Goal: Task Accomplishment & Management: Manage account settings

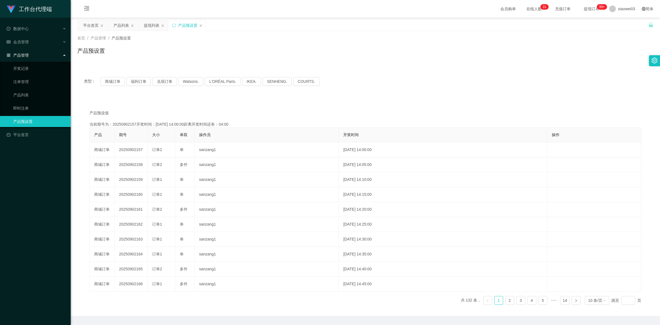
click at [108, 80] on button "商城订单" at bounding box center [113, 81] width 24 height 9
click at [90, 27] on div "平台首页" at bounding box center [90, 25] width 15 height 11
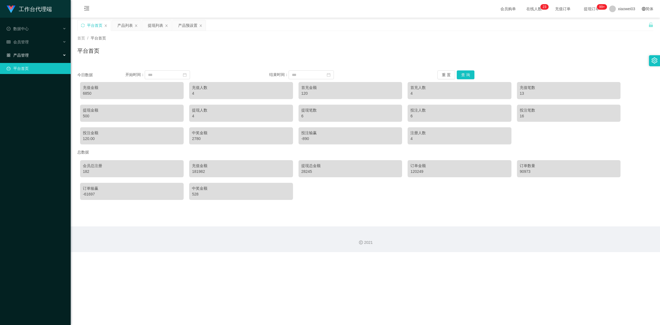
click at [65, 55] on icon at bounding box center [65, 55] width 3 height 0
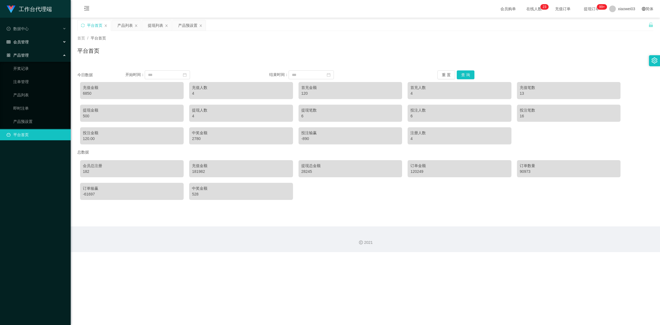
click at [67, 43] on div "会员管理" at bounding box center [35, 41] width 71 height 11
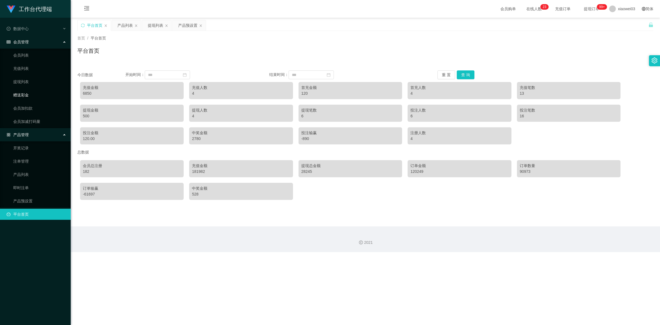
click at [46, 93] on link "赠送彩金" at bounding box center [39, 95] width 53 height 11
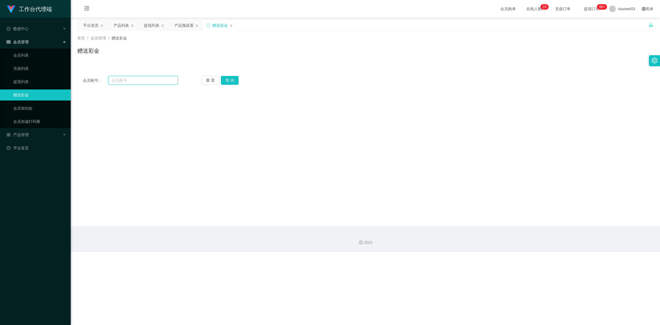
click at [136, 83] on input "text" at bounding box center [143, 80] width 70 height 9
paste input "Xiaоc"
type input "Xiaоc"
drag, startPoint x: 235, startPoint y: 78, endPoint x: 242, endPoint y: 89, distance: 12.3
click at [235, 78] on button "查 询" at bounding box center [230, 80] width 18 height 9
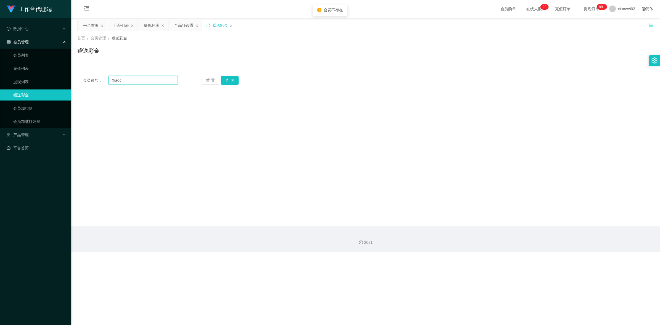
click at [142, 81] on input "Xiaоc" at bounding box center [143, 80] width 70 height 9
click at [314, 64] on div "会员账号： Xiaоc 重 置 查 询 会员账号 会员姓名 账号余额 操作类型 彩金加款 彩金扣款 金额 确 定" at bounding box center [365, 77] width 576 height 27
click at [144, 26] on div "提现列表" at bounding box center [151, 25] width 15 height 11
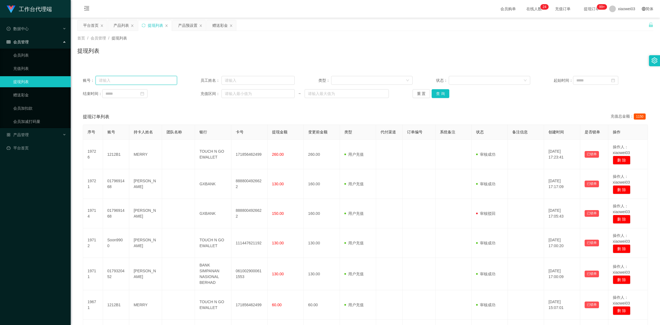
click at [146, 81] on input "text" at bounding box center [137, 80] width 82 height 9
paste input "momo123"
click at [444, 93] on button "查 询" at bounding box center [441, 93] width 18 height 9
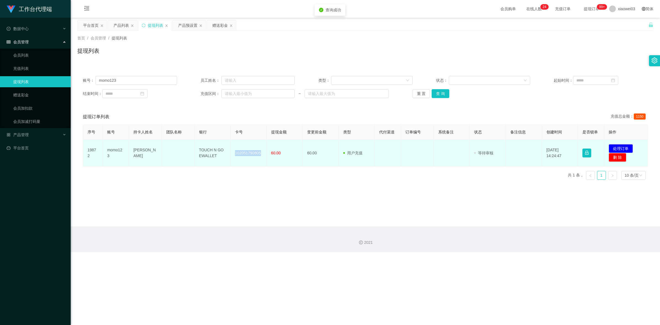
drag, startPoint x: 260, startPoint y: 153, endPoint x: 235, endPoint y: 148, distance: 25.5
click at [235, 148] on td "102051790805" at bounding box center [249, 153] width 36 height 27
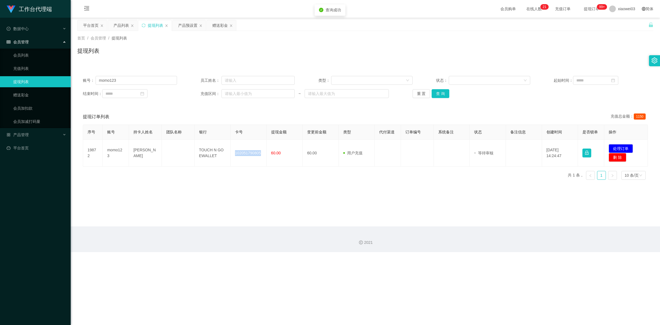
copy td "102051790805"
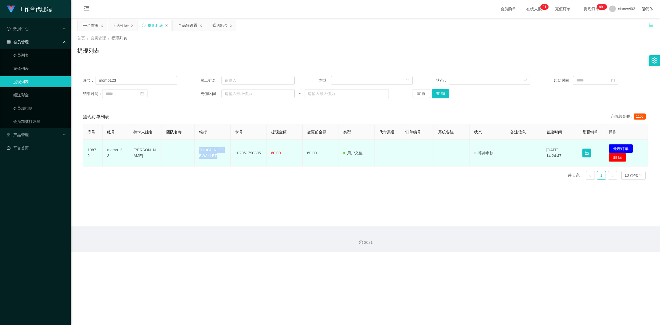
drag, startPoint x: 218, startPoint y: 155, endPoint x: 196, endPoint y: 147, distance: 22.7
click at [196, 147] on td "TOUCH N GO EWALLET" at bounding box center [213, 153] width 36 height 27
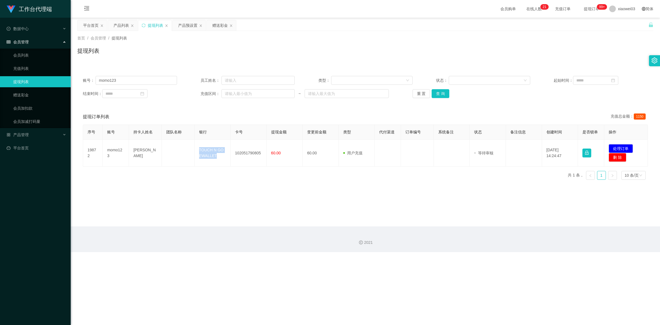
copy td "TOUCH N GO EWALLET"
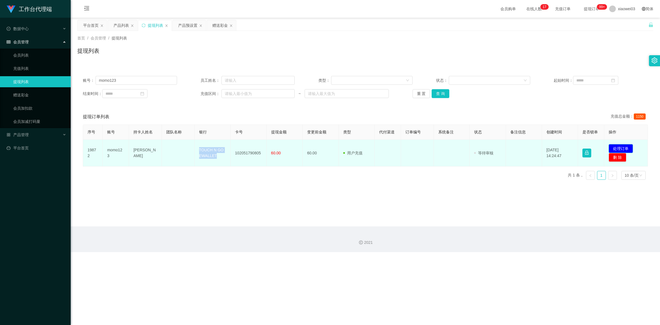
click at [618, 148] on button "处理订单" at bounding box center [621, 148] width 24 height 9
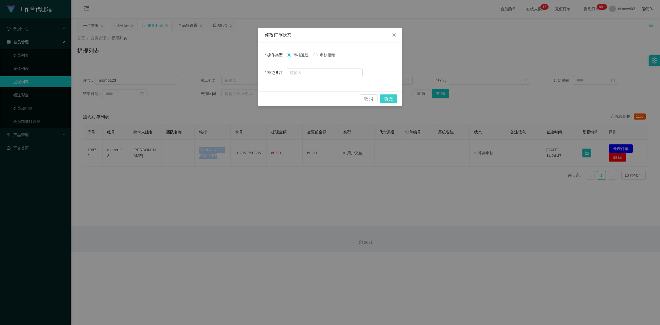
click at [384, 97] on button "确 定" at bounding box center [389, 99] width 18 height 9
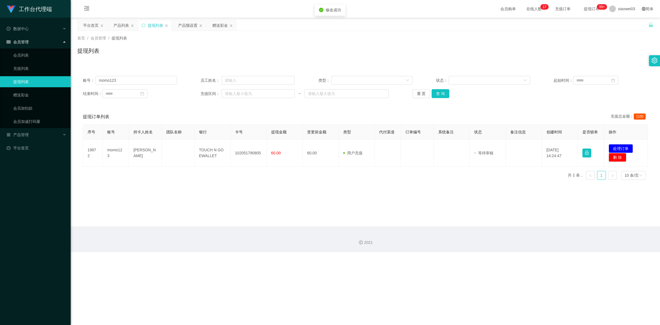
click at [412, 195] on div "修改订单状态 操作类型 审核通过 审核拒绝 拒绝备注 取 消 确 定" at bounding box center [330, 162] width 660 height 325
click at [153, 84] on input "momo123" at bounding box center [137, 80] width 82 height 9
paste input "0179851107"
type input "0179851107"
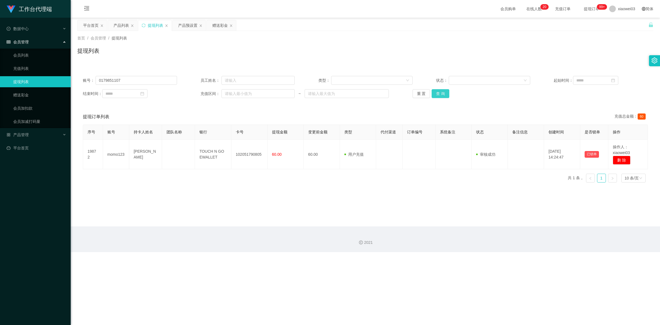
drag, startPoint x: 446, startPoint y: 90, endPoint x: 442, endPoint y: 92, distance: 4.3
click at [446, 90] on button "查 询" at bounding box center [441, 93] width 18 height 9
click at [326, 200] on main "关闭左侧 关闭右侧 关闭其它 刷新页面 平台首页 产品列表 提现列表 产品预设置 赠送彩金 首页 / 会员管理 / 提现列表 / 提现列表 账号： 01798…" at bounding box center [366, 122] width 590 height 209
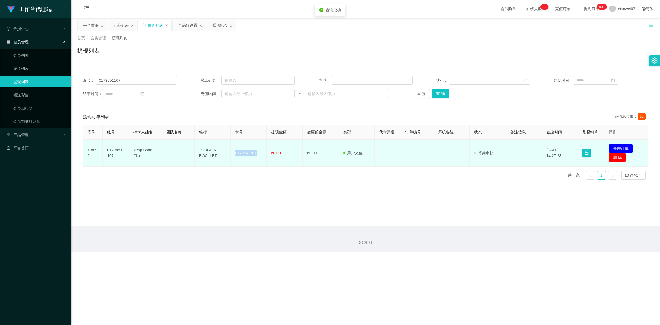
drag, startPoint x: 258, startPoint y: 153, endPoint x: 234, endPoint y: 150, distance: 23.4
click at [234, 150] on td "0179851107" at bounding box center [249, 153] width 36 height 27
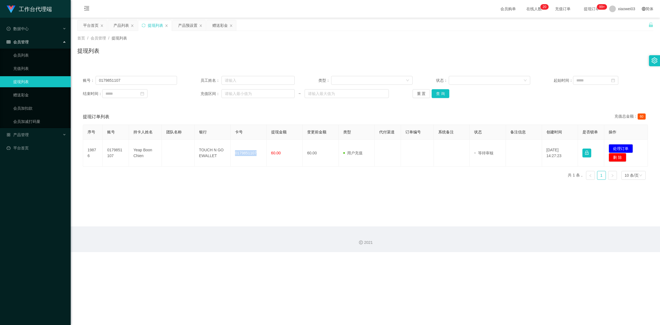
copy td "0179851107"
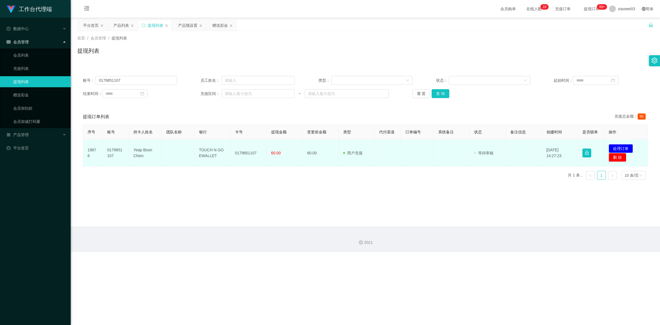
click at [218, 161] on td "TOUCH N GO EWALLET" at bounding box center [213, 153] width 36 height 27
drag, startPoint x: 216, startPoint y: 158, endPoint x: 196, endPoint y: 149, distance: 21.4
click at [196, 149] on td "TOUCH N GO EWALLET" at bounding box center [213, 153] width 36 height 27
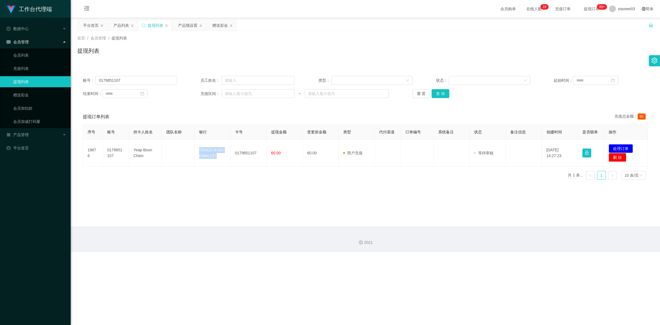
copy td "TOUCH N GO EWALLET"
click at [421, 204] on main "关闭左侧 关闭右侧 关闭其它 刷新页面 平台首页 产品列表 提现列表 产品预设置 赠送彩金 首页 / 会员管理 / 提现列表 / 提现列表 账号： 01798…" at bounding box center [366, 122] width 590 height 209
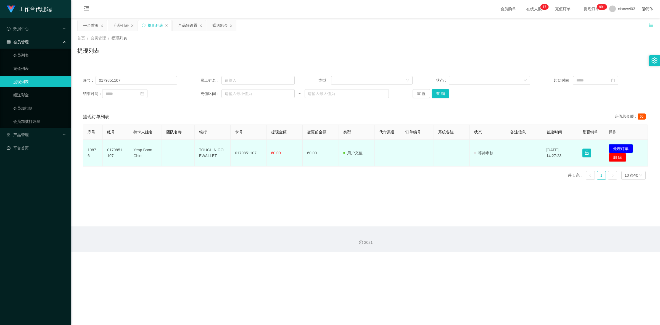
click at [619, 147] on button "处理订单" at bounding box center [621, 148] width 24 height 9
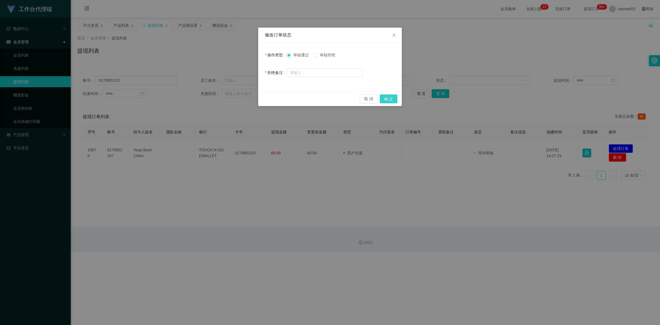
click at [394, 100] on button "确 定" at bounding box center [389, 99] width 18 height 9
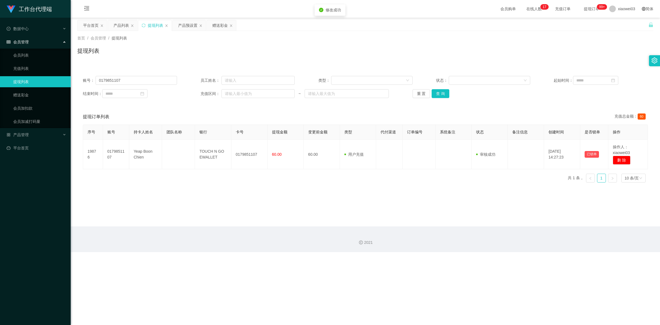
click at [350, 221] on main "关闭左侧 关闭右侧 关闭其它 刷新页面 平台首页 产品列表 提现列表 产品预设置 赠送彩金 首页 / 会员管理 / 提现列表 / 提现列表 账号： 01798…" at bounding box center [366, 122] width 590 height 209
click at [419, 97] on button "重 置" at bounding box center [422, 93] width 18 height 9
click at [444, 94] on button "查 询" at bounding box center [447, 93] width 18 height 9
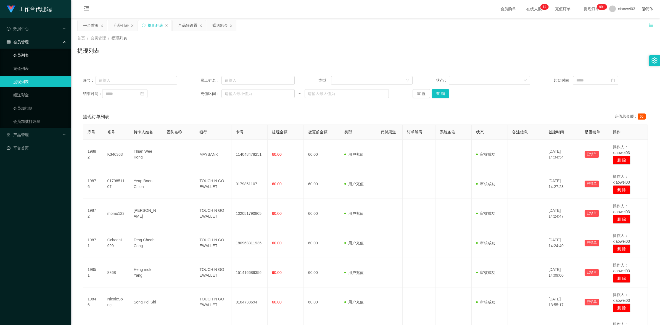
click at [28, 56] on link "会员列表" at bounding box center [39, 55] width 53 height 11
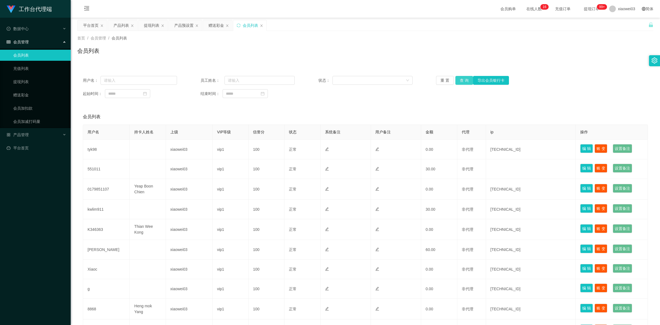
click at [466, 77] on button "查 询" at bounding box center [465, 80] width 18 height 9
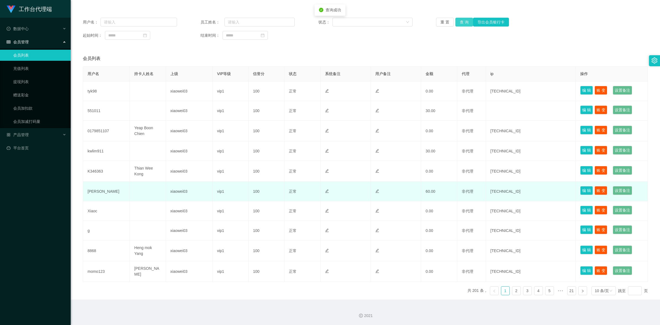
scroll to position [59, 0]
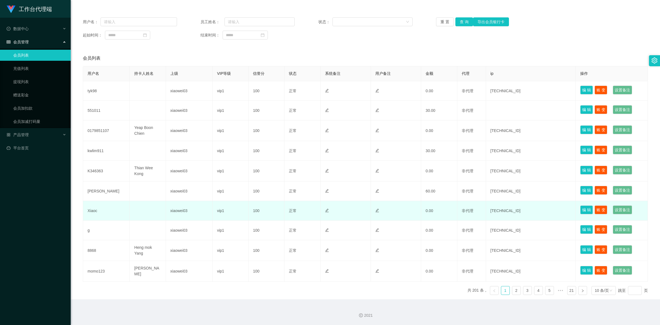
click at [96, 212] on td "Xiaoc" at bounding box center [106, 211] width 47 height 20
drag, startPoint x: 99, startPoint y: 211, endPoint x: 85, endPoint y: 212, distance: 14.1
click at [85, 212] on td "Xiaoc" at bounding box center [106, 211] width 47 height 20
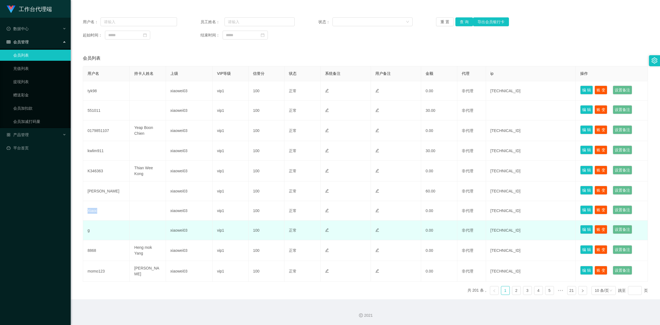
copy td "Xiaoc"
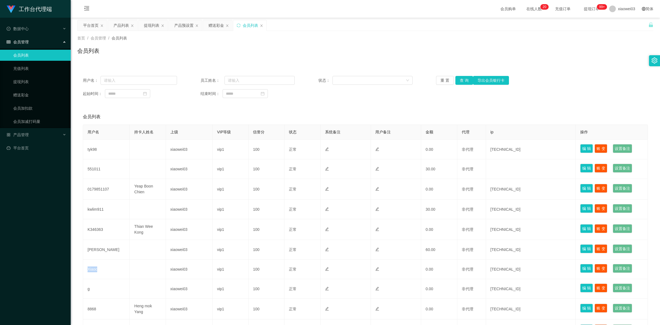
scroll to position [0, 0]
click at [214, 30] on div "赠送彩金" at bounding box center [216, 25] width 15 height 11
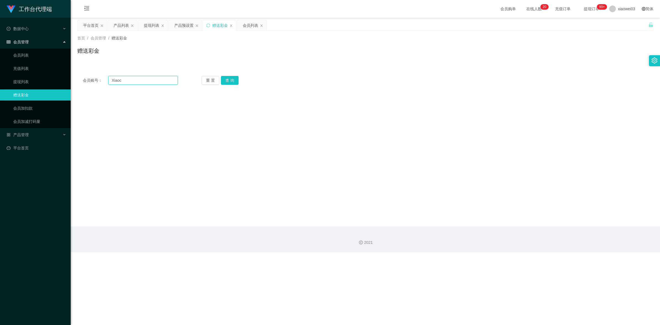
click at [140, 83] on input "Xiaоc" at bounding box center [143, 80] width 70 height 9
paste input "o"
type input "Xiaoc"
drag, startPoint x: 236, startPoint y: 79, endPoint x: 233, endPoint y: 82, distance: 3.9
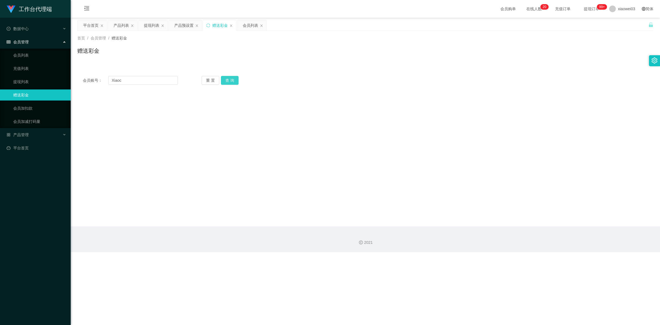
click at [236, 79] on button "查 询" at bounding box center [230, 80] width 18 height 9
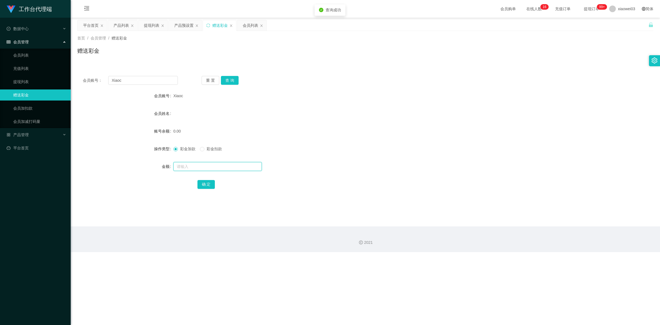
click at [193, 166] on input "text" at bounding box center [218, 166] width 88 height 9
type input "30"
click at [204, 182] on button "确 定" at bounding box center [207, 184] width 18 height 9
click at [370, 129] on div "30.00" at bounding box center [342, 131] width 336 height 11
click at [158, 26] on div "提现列表" at bounding box center [151, 25] width 15 height 11
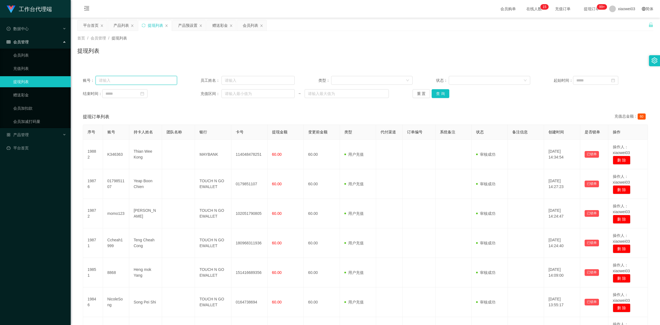
click at [149, 79] on input "text" at bounding box center [137, 80] width 82 height 9
paste input "0164117332"
click at [446, 92] on button "查 询" at bounding box center [441, 93] width 18 height 9
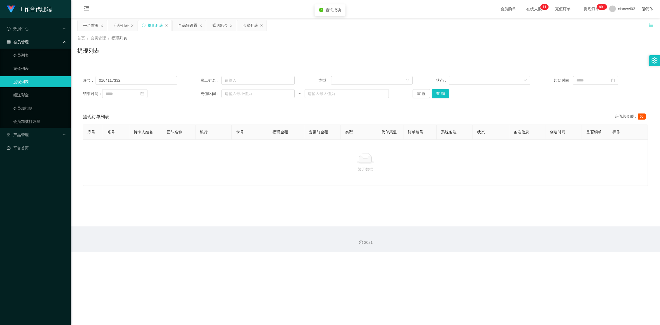
click at [172, 100] on div "账号： 0164117332 员工姓名： 类型： 状态： 起始时间： 结束时间： 充值区间： ~ 重 置 查 询" at bounding box center [365, 86] width 576 height 33
click at [146, 81] on input "0164117332" at bounding box center [137, 80] width 82 height 9
click at [144, 86] on div "账号： 0164117332 员工姓名： 类型： 状态： 起始时间： 结束时间： 充值区间： ~ 重 置 查 询" at bounding box center [365, 86] width 576 height 33
click at [156, 80] on input "0164117332" at bounding box center [137, 80] width 82 height 9
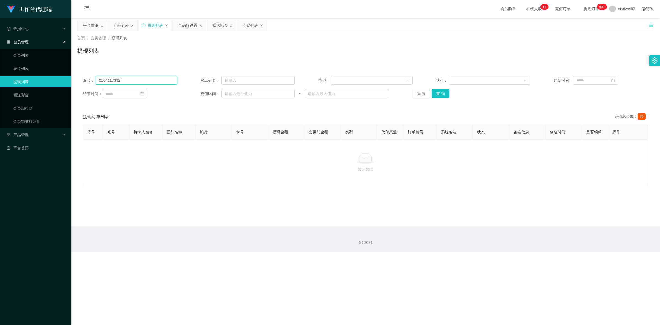
click at [156, 80] on input "0164117332" at bounding box center [137, 80] width 82 height 9
click at [443, 93] on button "查 询" at bounding box center [441, 93] width 18 height 9
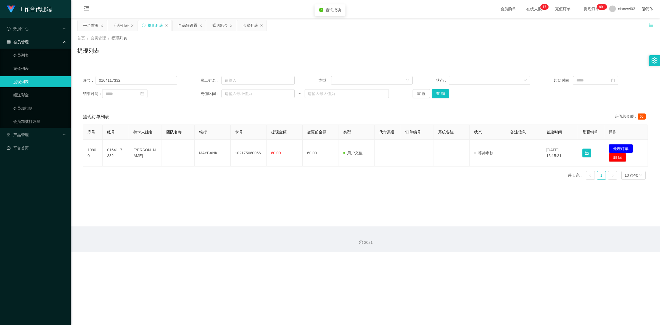
click at [282, 184] on div "序号 账号 持卡人姓名 团队名称 银行 卡号 提现金额 变更前金额 类型 代付渠道 订单编号 系统备注 状态 备注信息 创建时间 是否锁单 操作 19900 …" at bounding box center [365, 155] width 565 height 60
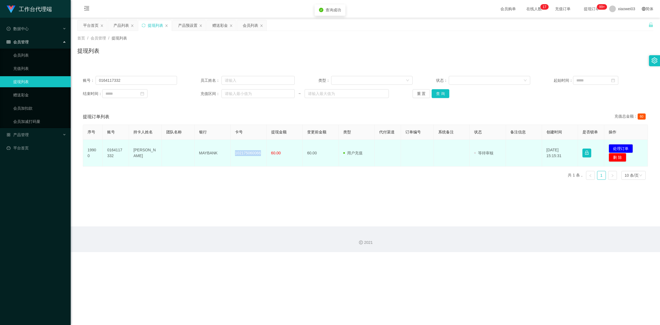
drag, startPoint x: 260, startPoint y: 155, endPoint x: 233, endPoint y: 148, distance: 27.8
click at [233, 148] on td "102175060066" at bounding box center [249, 153] width 36 height 27
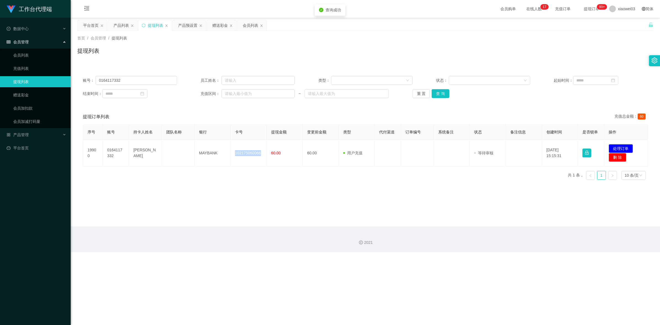
copy td "102175060066"
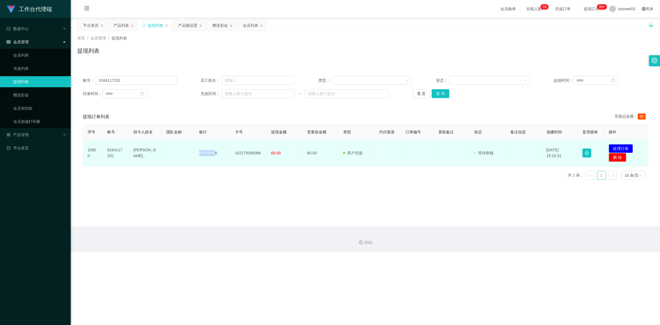
drag, startPoint x: 207, startPoint y: 153, endPoint x: 200, endPoint y: 152, distance: 7.0
click at [200, 152] on td "MAYBANK" at bounding box center [213, 153] width 36 height 27
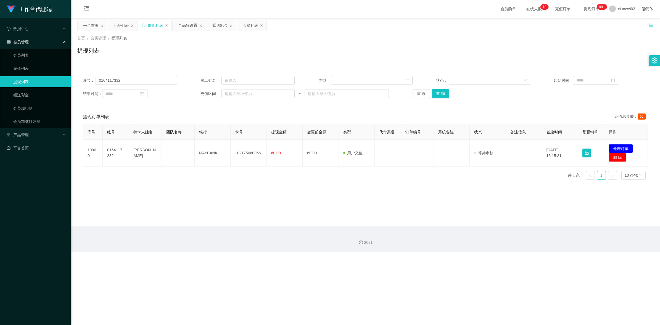
drag, startPoint x: 200, startPoint y: 152, endPoint x: 220, endPoint y: 169, distance: 26.1
click at [219, 169] on div "序号 账号 持卡人姓名 团队名称 银行 卡号 提现金额 变更前金额 类型 代付渠道 订单编号 系统备注 状态 备注信息 创建时间 是否锁单 操作 19900 …" at bounding box center [365, 155] width 565 height 60
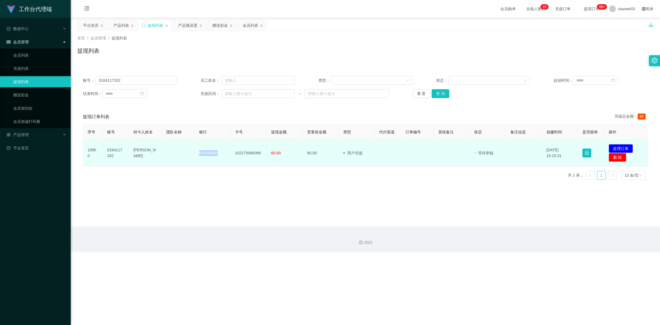
drag, startPoint x: 217, startPoint y: 154, endPoint x: 198, endPoint y: 151, distance: 19.5
click at [198, 151] on td "MAYBANK" at bounding box center [213, 153] width 36 height 27
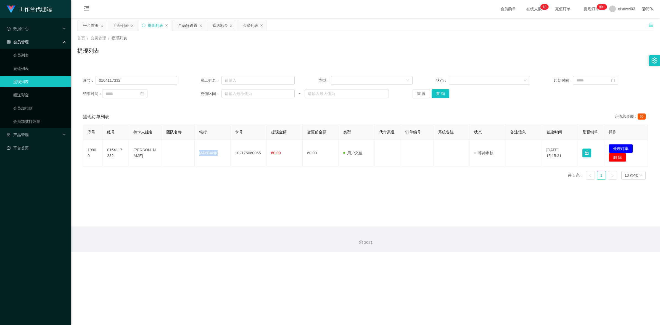
copy td "MAYBANK"
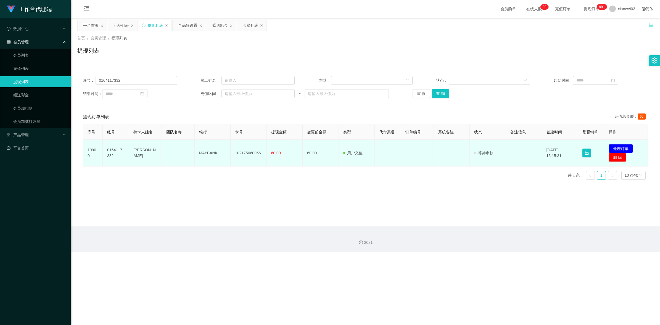
click at [565, 162] on td "[DATE] 15:15:31" at bounding box center [560, 153] width 36 height 27
click at [625, 148] on button "处理订单" at bounding box center [621, 148] width 24 height 9
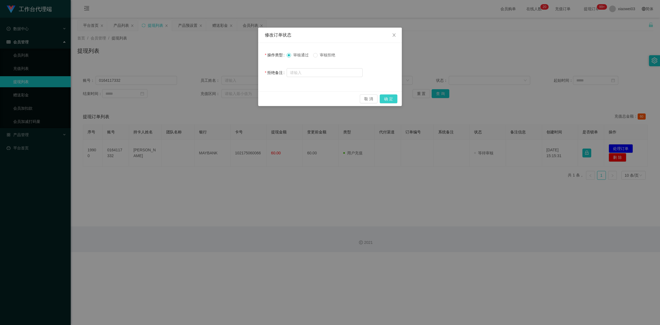
click at [381, 100] on button "确 定" at bounding box center [389, 99] width 18 height 9
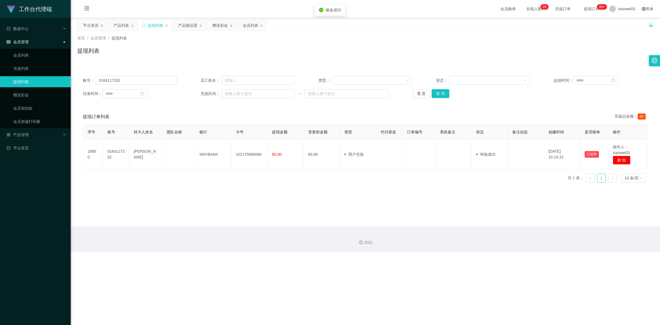
drag, startPoint x: 396, startPoint y: 211, endPoint x: 474, endPoint y: 151, distance: 98.4
click at [399, 210] on div "修改订单状态 操作类型 审核通过 审核拒绝 拒绝备注 取 消 确 定" at bounding box center [330, 162] width 660 height 325
click at [135, 84] on input "0164117332" at bounding box center [137, 80] width 82 height 9
paste input "tyk98"
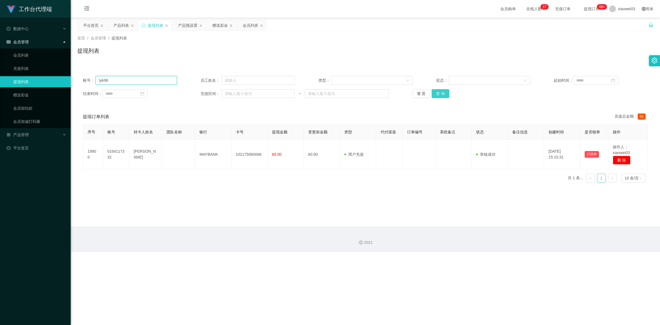
type input "tyk98"
click at [439, 96] on button "查 询" at bounding box center [441, 93] width 18 height 9
click at [204, 179] on div "暂无数据" at bounding box center [365, 163] width 565 height 46
click at [223, 28] on div "赠送彩金" at bounding box center [219, 25] width 15 height 11
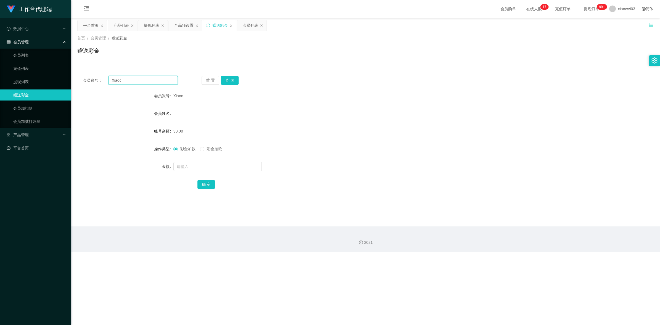
click at [140, 82] on input "Xiaoc" at bounding box center [143, 80] width 70 height 9
paste input "tyk98"
type input "tyk98"
drag, startPoint x: 230, startPoint y: 80, endPoint x: 313, endPoint y: 97, distance: 84.8
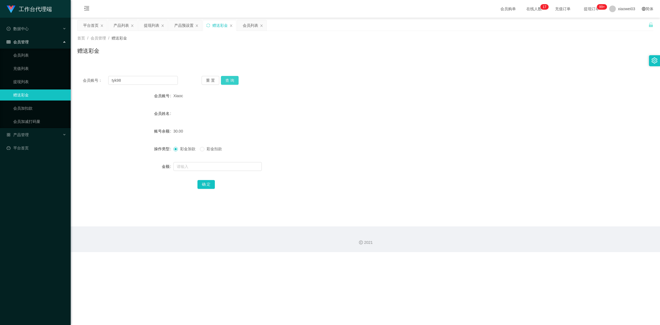
click at [230, 80] on button "查 询" at bounding box center [230, 80] width 18 height 9
click at [379, 115] on div "会员姓名" at bounding box center [365, 113] width 576 height 11
click at [126, 73] on div "会员账号： tyk98 重 置 查 询 会员账号 tyk98 会员姓名 账号余额 30.00 操作类型 彩金加款 彩金扣款 金额 确 定" at bounding box center [365, 136] width 576 height 132
click at [158, 24] on div "提现列表" at bounding box center [151, 25] width 15 height 11
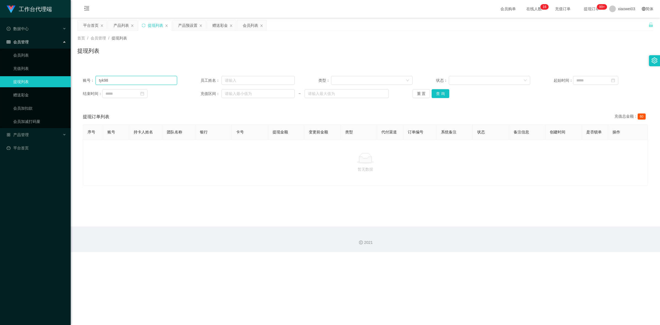
click at [147, 76] on input "tyk98" at bounding box center [137, 80] width 82 height 9
paste input "kwlim911"
drag, startPoint x: 439, startPoint y: 97, endPoint x: 434, endPoint y: 103, distance: 7.9
click at [439, 97] on button "查 询" at bounding box center [441, 93] width 18 height 9
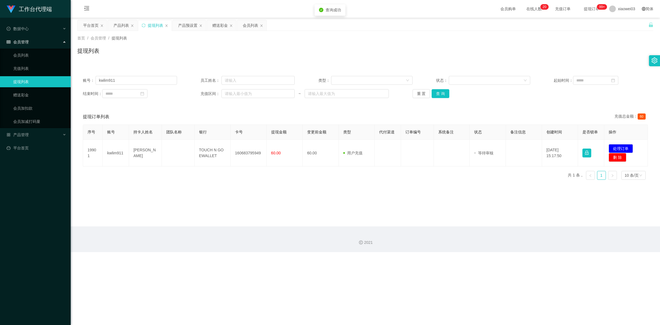
click at [262, 203] on main "关闭左侧 关闭右侧 关闭其它 刷新页面 平台首页 产品列表 提现列表 产品预设置 赠送彩金 会员列表 首页 / 会员管理 / 提现列表 / 提现列表 账号： …" at bounding box center [366, 122] width 590 height 209
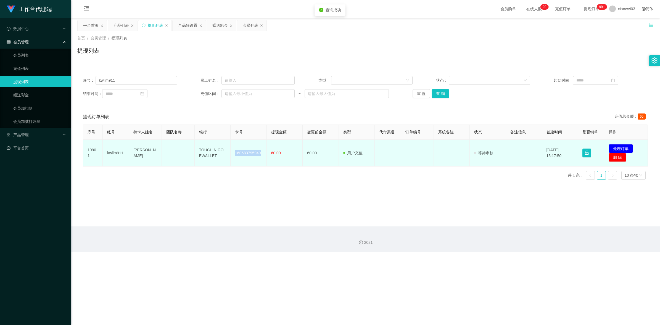
drag, startPoint x: 260, startPoint y: 155, endPoint x: 233, endPoint y: 151, distance: 27.4
click at [233, 151] on td "160683795949" at bounding box center [249, 153] width 36 height 27
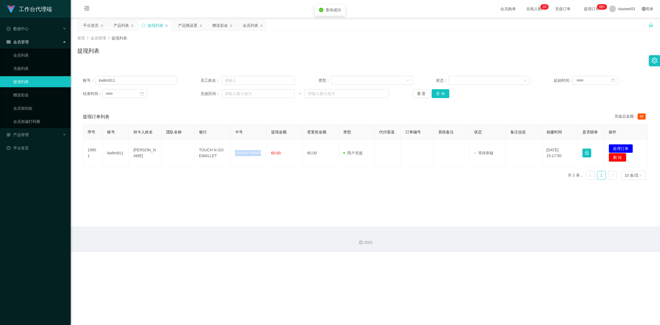
copy td "160683795949"
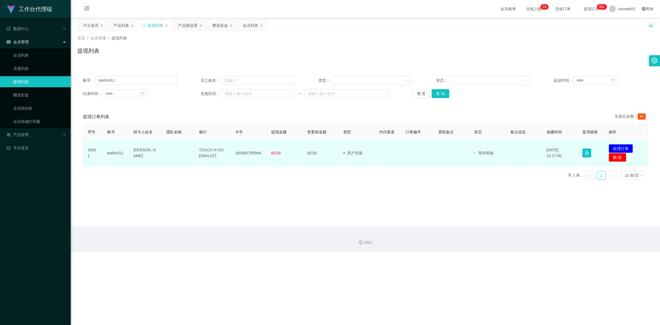
click at [158, 153] on td "[PERSON_NAME]" at bounding box center [145, 153] width 33 height 27
drag, startPoint x: 220, startPoint y: 157, endPoint x: 200, endPoint y: 143, distance: 25.1
click at [200, 143] on td "TOUCH N GO EWALLET" at bounding box center [213, 153] width 36 height 27
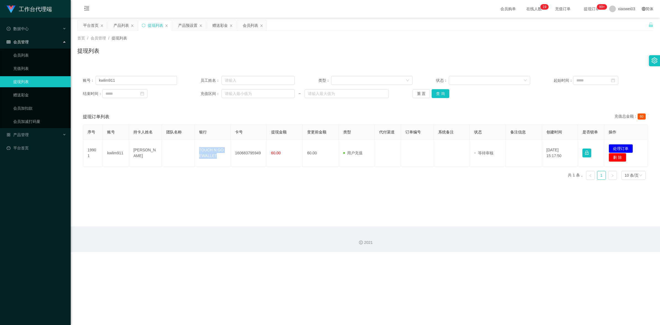
copy td "TOUCH N GO EWALLET"
click at [508, 181] on div "序号 账号 持卡人姓名 团队名称 银行 卡号 提现金额 变更前金额 类型 代付渠道 订单编号 系统备注 状态 备注信息 创建时间 是否锁单 操作 19901 …" at bounding box center [365, 155] width 565 height 60
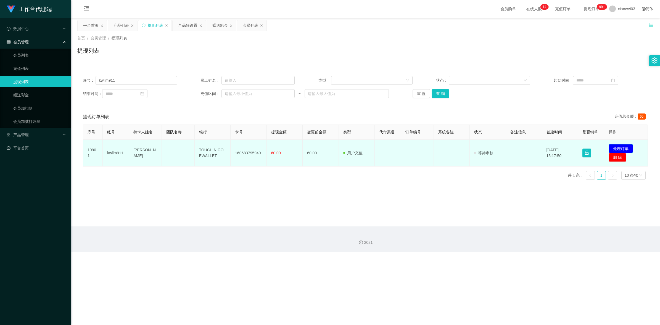
click at [625, 147] on button "处理订单" at bounding box center [621, 148] width 24 height 9
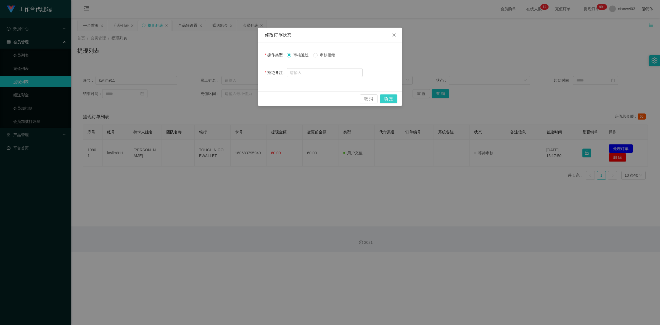
click at [386, 102] on button "确 定" at bounding box center [389, 99] width 18 height 9
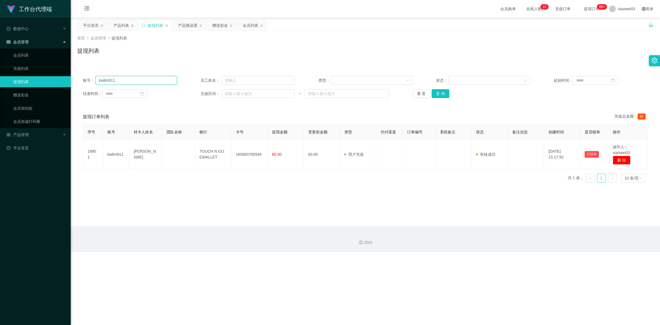
click at [155, 82] on input "kwlim911" at bounding box center [137, 80] width 82 height 9
paste input "[PERSON_NAME]"
type input "[PERSON_NAME]"
drag, startPoint x: 448, startPoint y: 97, endPoint x: 441, endPoint y: 99, distance: 6.8
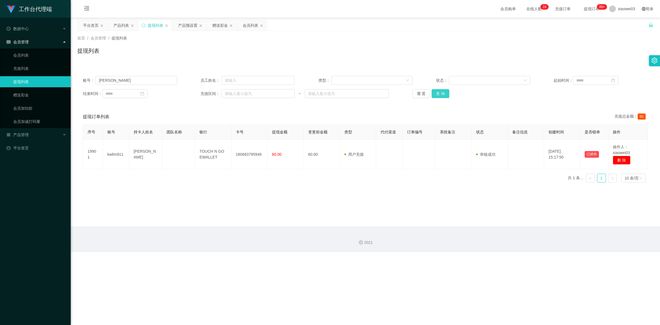
click at [448, 97] on button "查 询" at bounding box center [441, 93] width 18 height 9
click at [337, 186] on main "关闭左侧 关闭右侧 关闭其它 刷新页面 平台首页 产品列表 提现列表 产品预设置 赠送彩金 会员列表 首页 / 会员管理 / 提现列表 / 提现列表 账号： …" at bounding box center [366, 122] width 590 height 209
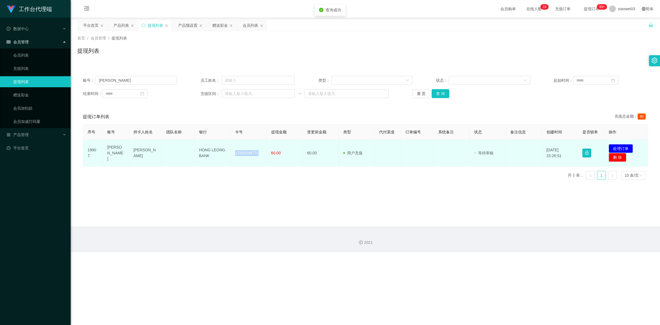
drag, startPoint x: 257, startPoint y: 154, endPoint x: 235, endPoint y: 150, distance: 21.9
click at [235, 150] on td "27000298774" at bounding box center [249, 153] width 36 height 27
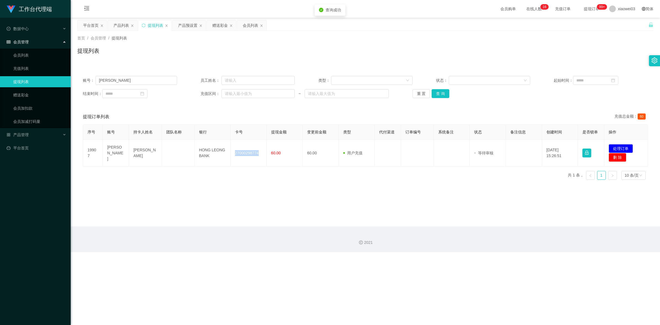
copy td "27000298774"
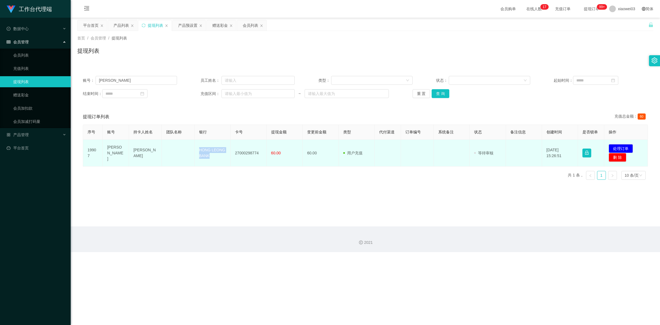
drag, startPoint x: 224, startPoint y: 157, endPoint x: 194, endPoint y: 146, distance: 31.6
click at [194, 146] on tr "19907 [PERSON_NAME] HONG LEONG BANK 27000298774 60.00 60.00 用户充值 人工扣款 审核驳回 审核成功…" at bounding box center [365, 153] width 565 height 27
click at [628, 146] on button "处理订单" at bounding box center [621, 148] width 24 height 9
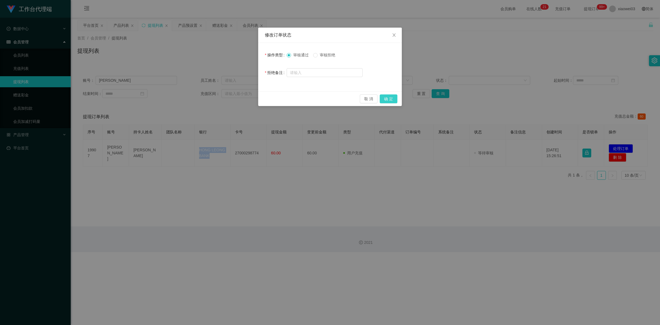
click at [394, 98] on button "确 定" at bounding box center [389, 99] width 18 height 9
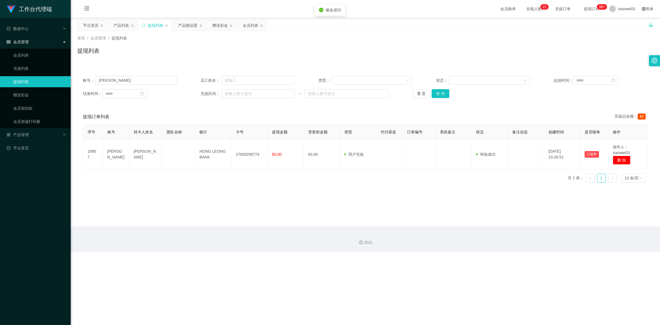
click at [401, 222] on div "修改订单状态 操作类型 审核通过 审核拒绝 拒绝备注 取 消 确 定" at bounding box center [330, 162] width 660 height 325
